Goal: Task Accomplishment & Management: Complete application form

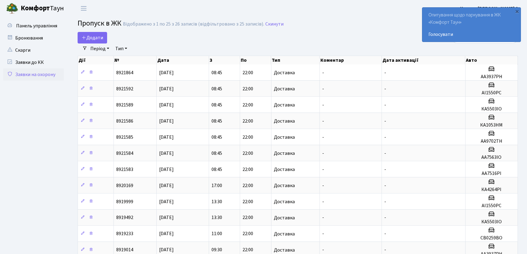
select select "25"
click at [93, 37] on span "Додати" at bounding box center [93, 37] width 22 height 7
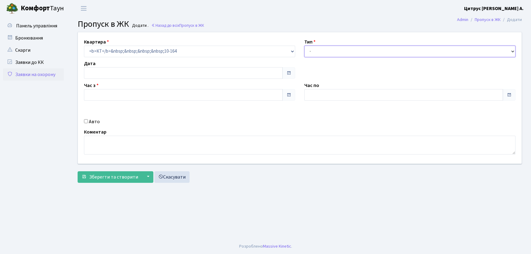
click at [332, 53] on select "- Доставка Таксі Гості Сервіс" at bounding box center [410, 52] width 211 height 12
type input "[DATE]"
type input "13:30"
type input "14:45"
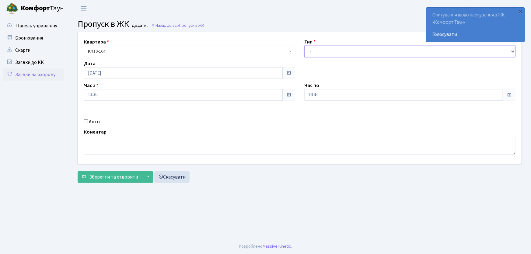
select select "1"
click at [305, 46] on select "- Доставка Таксі Гості Сервіс" at bounding box center [410, 52] width 211 height 12
drag, startPoint x: 310, startPoint y: 93, endPoint x: 298, endPoint y: 92, distance: 12.3
click at [295, 93] on div "Квартира <b>КТ</b>&nbsp;&nbsp;&nbsp;&nbsp;10-164 КТ 10-164 Тип - Доставка Таксі…" at bounding box center [299, 98] width 453 height 132
type input "22:00"
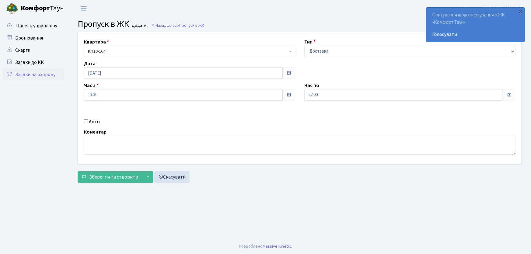
click at [88, 122] on div "Авто" at bounding box center [189, 121] width 220 height 7
click at [87, 122] on input "Авто" at bounding box center [86, 121] width 4 height 4
checkbox input "true"
type input "СВ0269ВО"
click at [78, 171] on button "Зберегти та створити" at bounding box center [110, 177] width 65 height 12
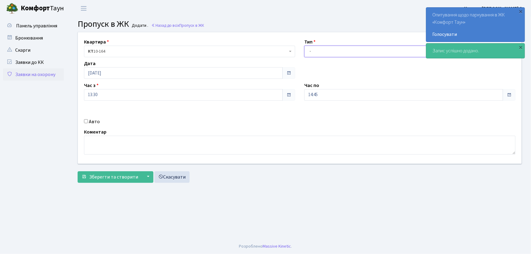
click at [322, 50] on select "- Доставка Таксі Гості Сервіс" at bounding box center [410, 52] width 211 height 12
select select "1"
click at [305, 46] on select "- Доставка Таксі Гості Сервіс" at bounding box center [410, 52] width 211 height 12
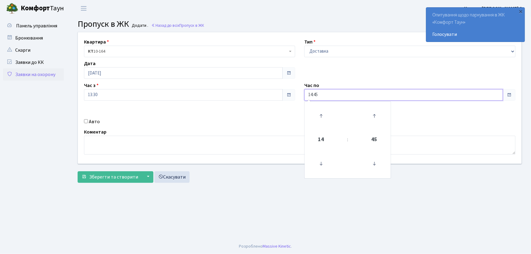
drag, startPoint x: 329, startPoint y: 93, endPoint x: 296, endPoint y: 88, distance: 33.2
click at [294, 89] on div "Квартира <b>КТ</b>&nbsp;&nbsp;&nbsp;&nbsp;10-164 КТ 10-164 Тип - Доставка Таксі…" at bounding box center [299, 98] width 453 height 132
type input "22:00"
click at [87, 122] on input "Авто" at bounding box center [86, 121] width 4 height 4
checkbox input "true"
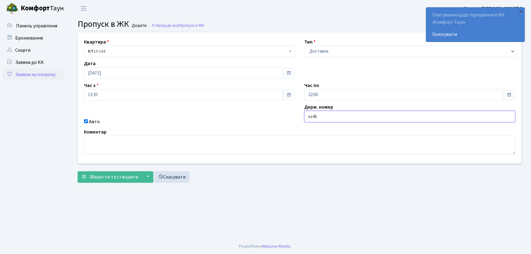
type input "ка4611іа"
click at [78, 171] on button "Зберегти та створити" at bounding box center [110, 177] width 65 height 12
